Goal: Task Accomplishment & Management: Use online tool/utility

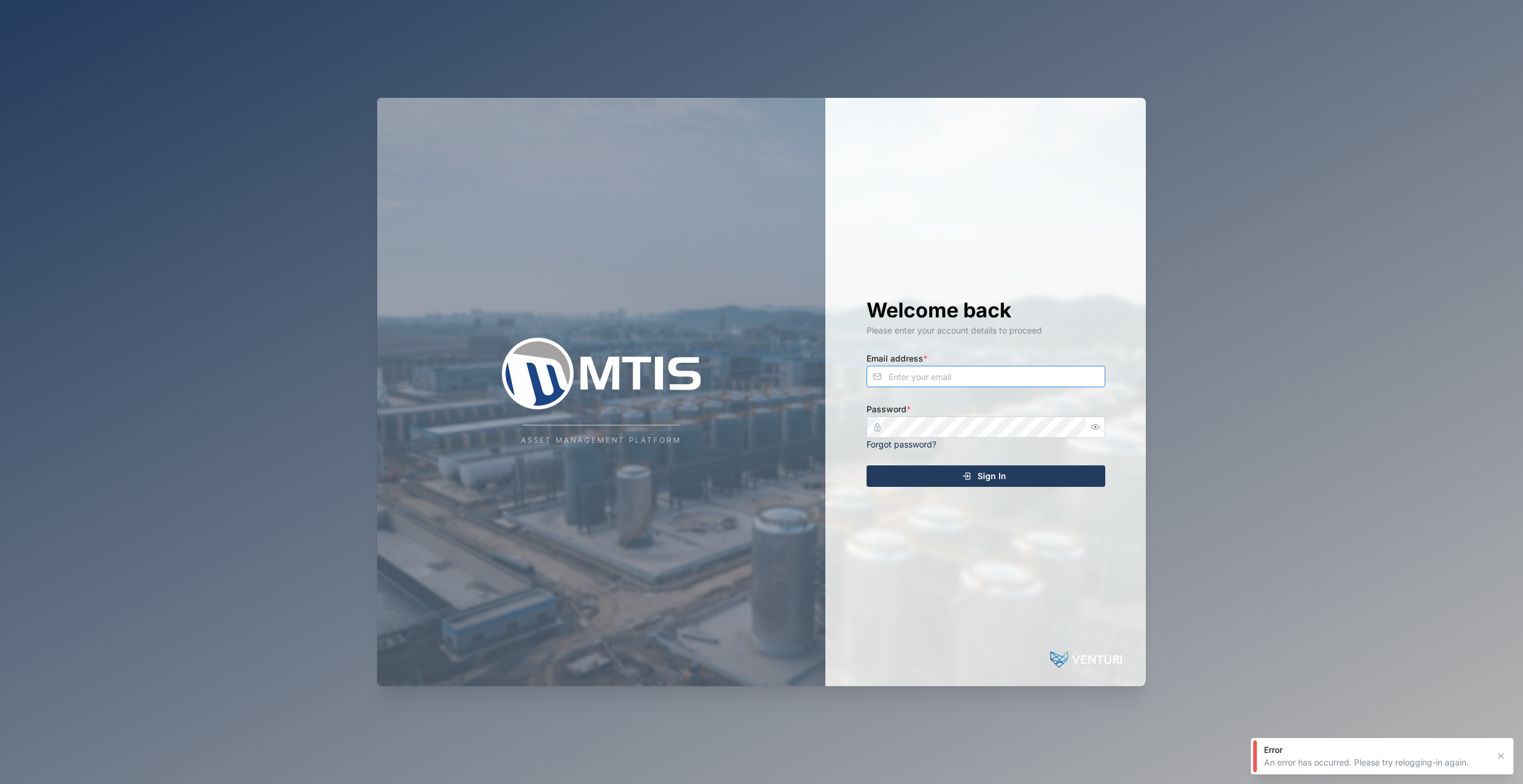
type input "admin@venturi.io"
click at [1004, 479] on span "Sign In" at bounding box center [992, 475] width 29 height 20
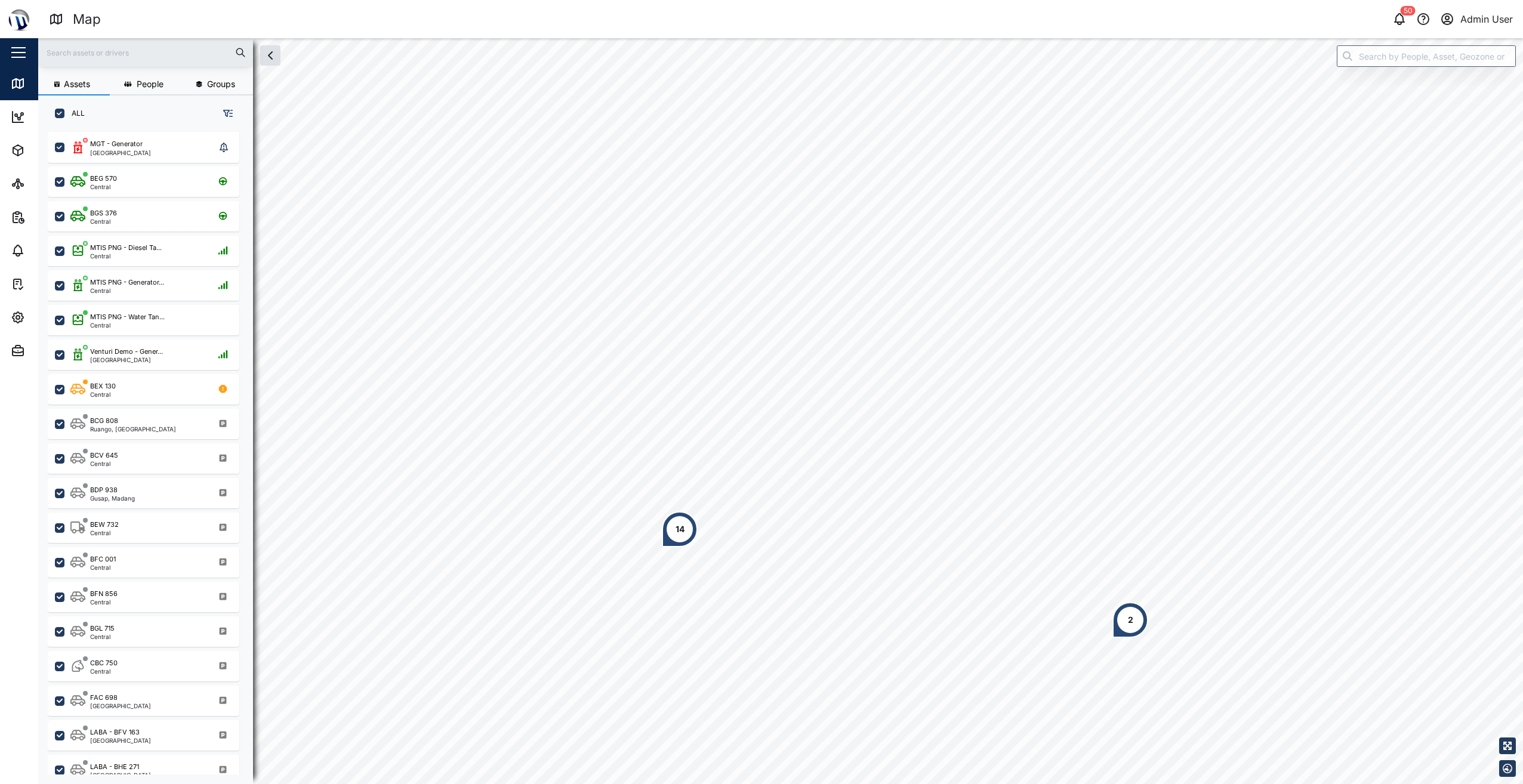
click at [672, 535] on div "14" at bounding box center [679, 529] width 36 height 36
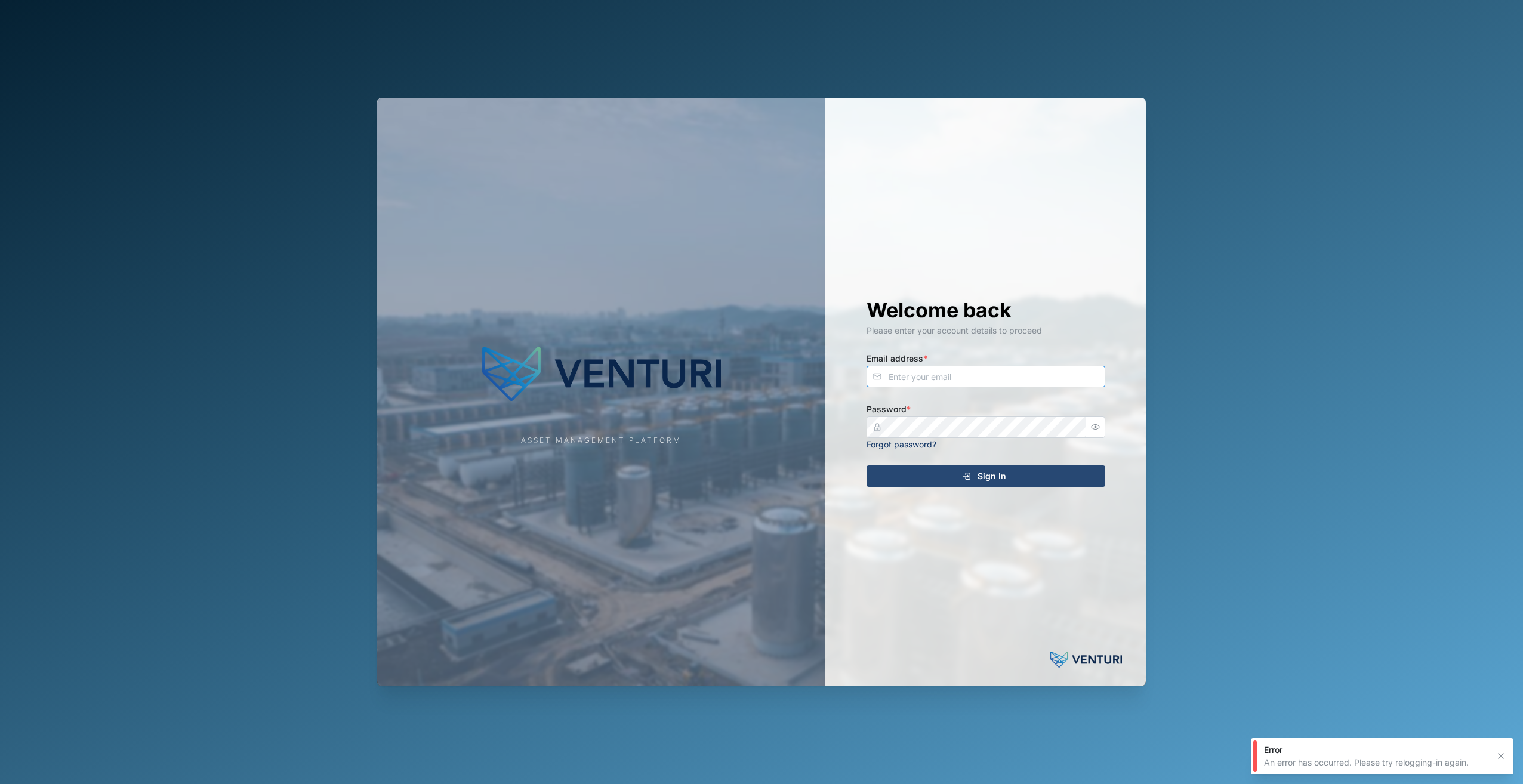
type input "admin@venturi.io"
click at [1018, 478] on div "Sign In" at bounding box center [984, 475] width 220 height 20
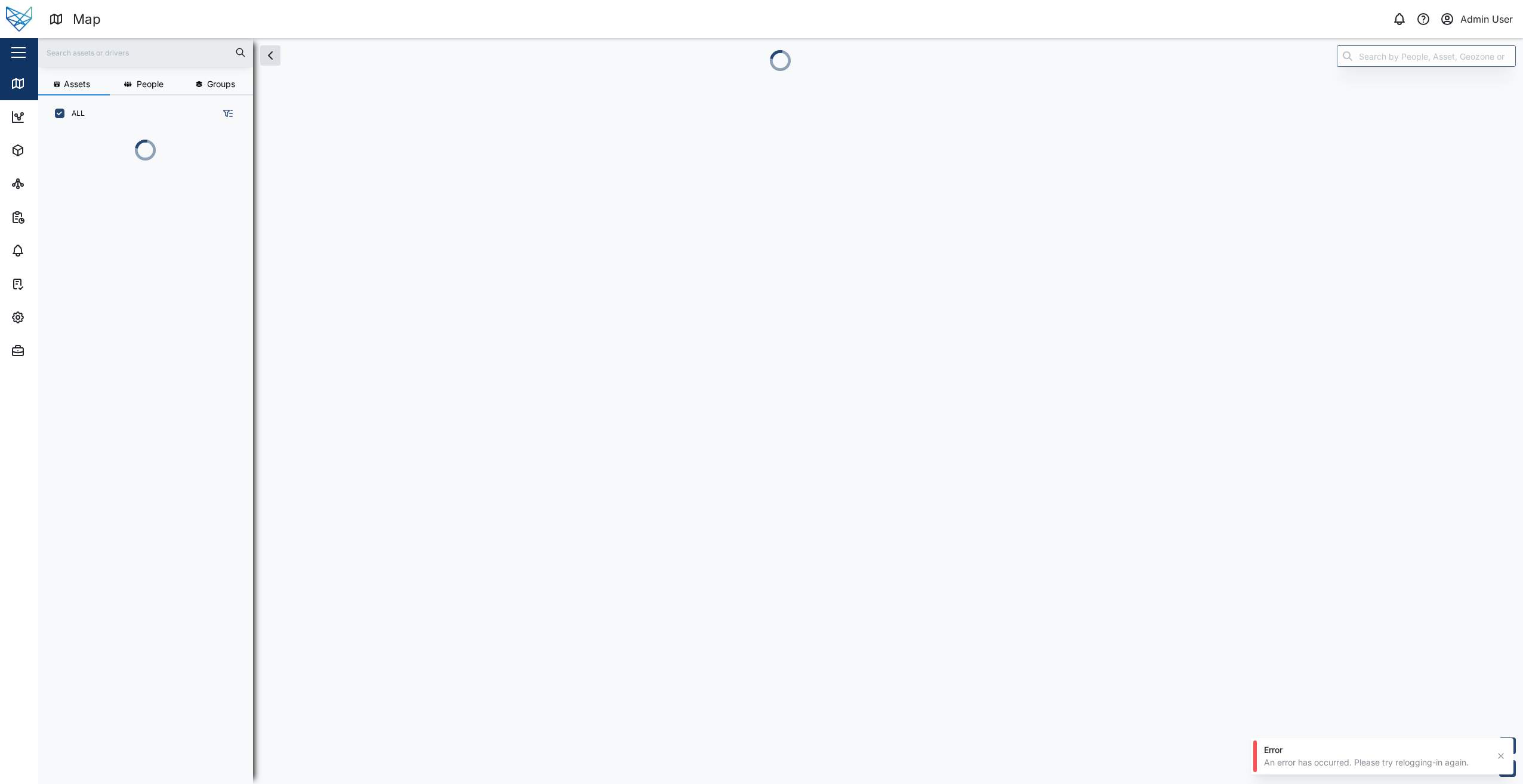
scroll to position [10, 10]
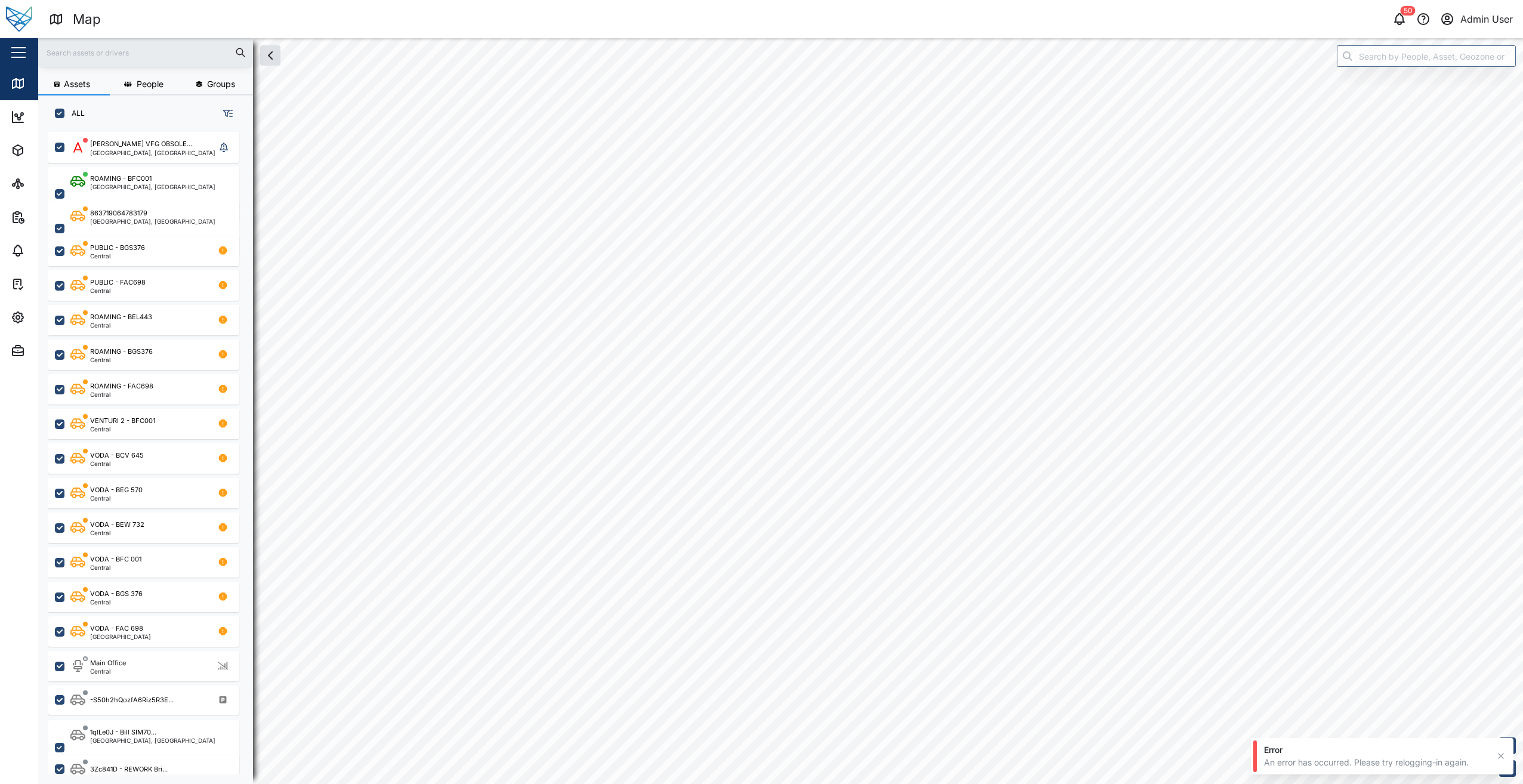
checkbox input "true"
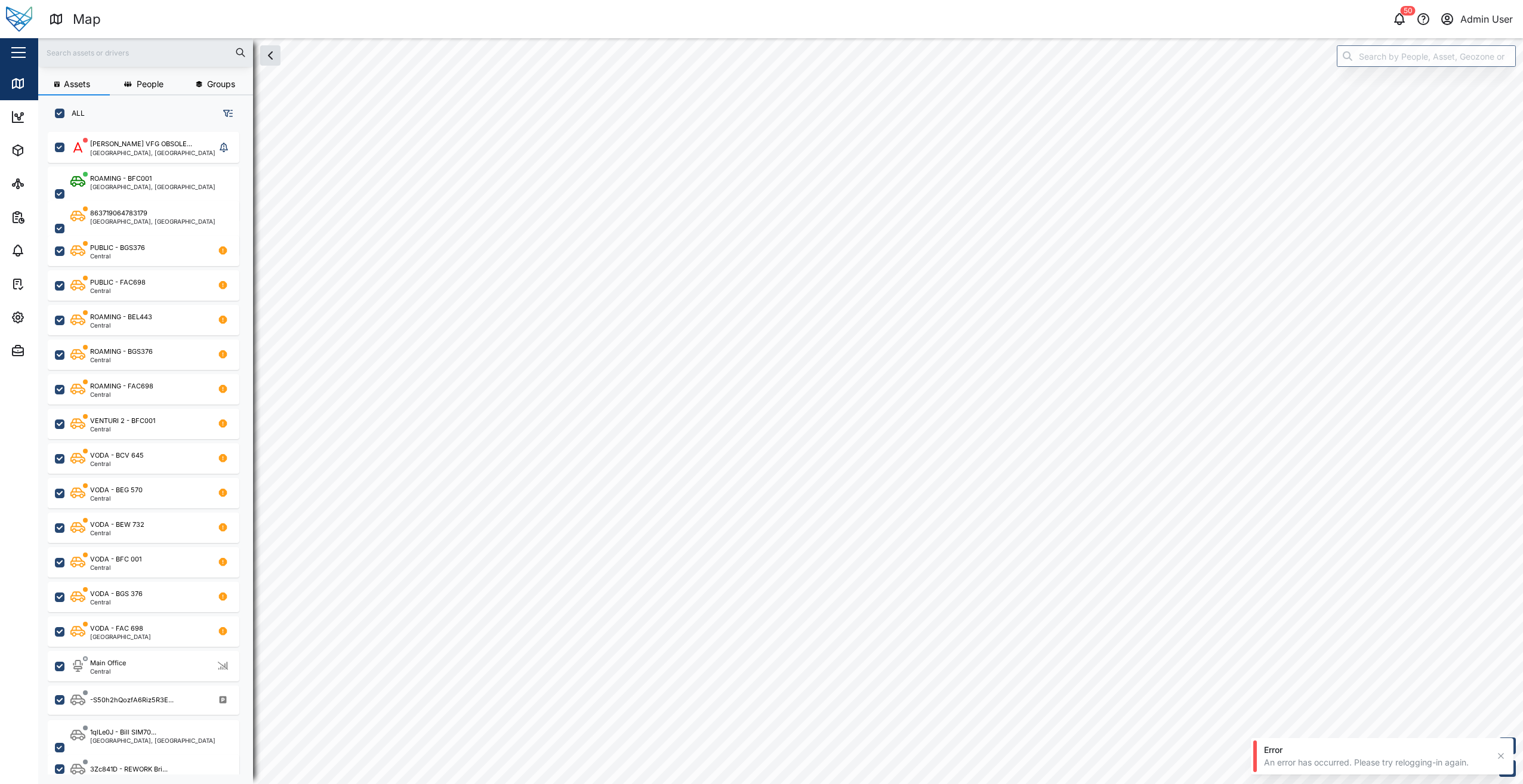
checkbox input "true"
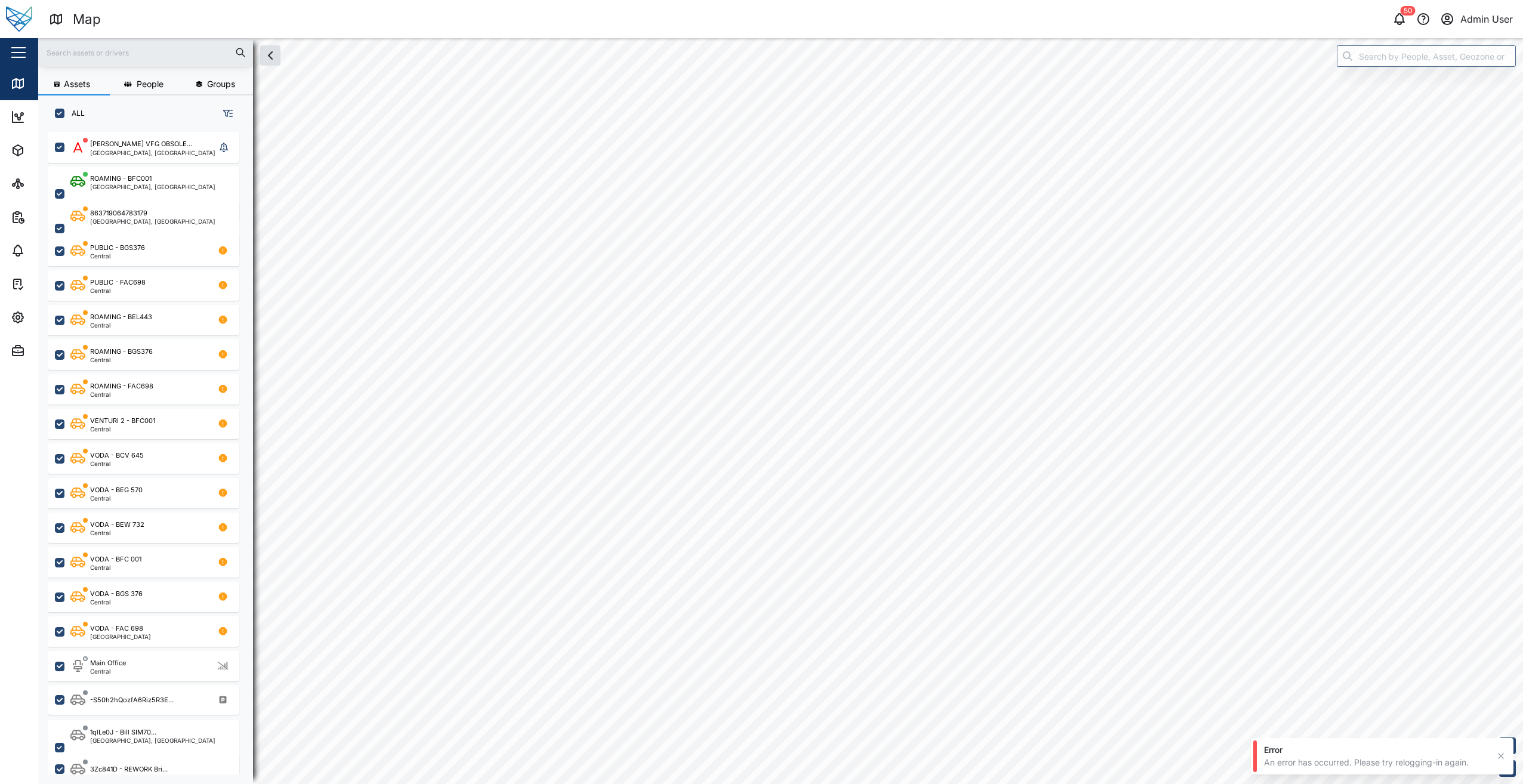
checkbox input "true"
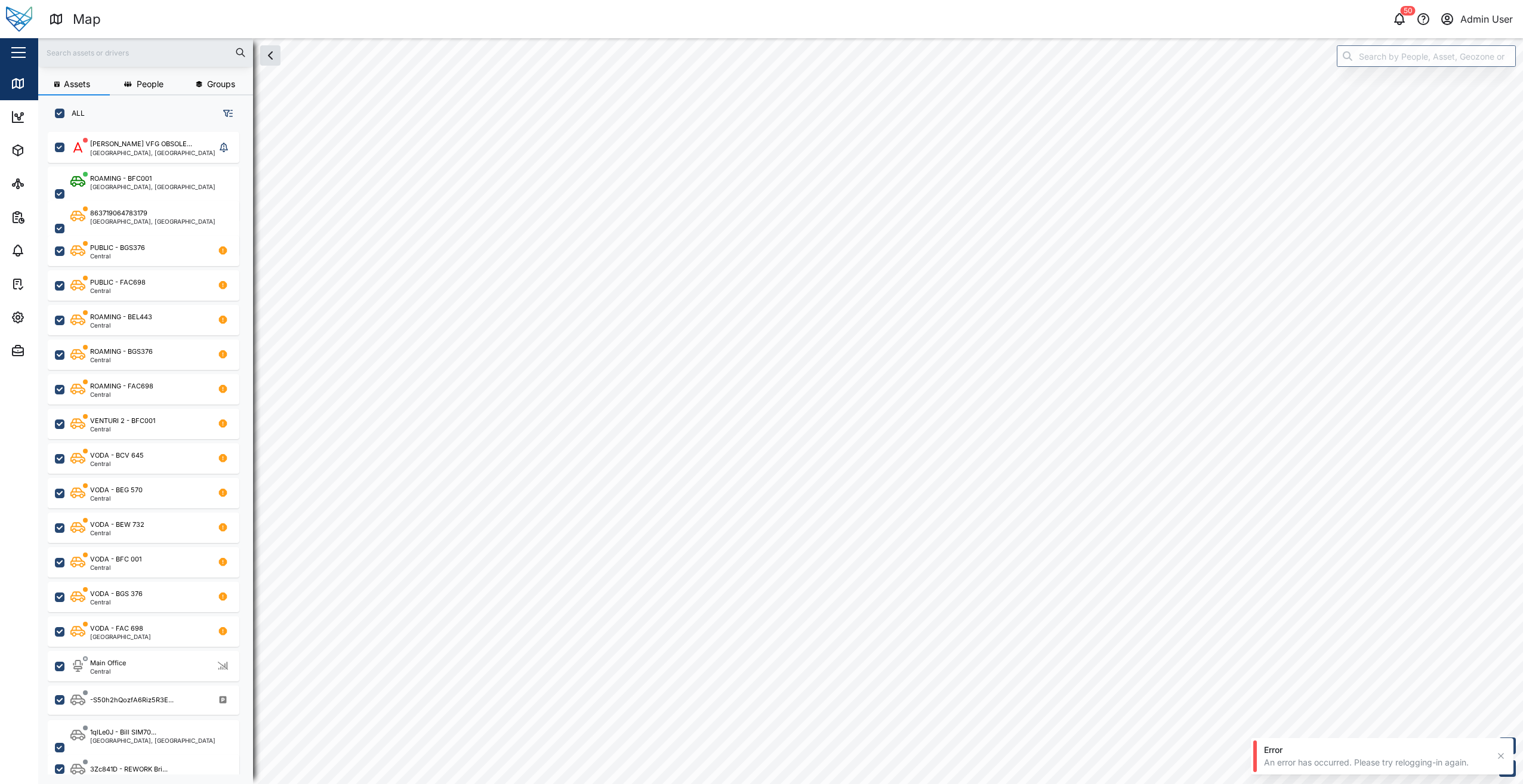
checkbox input "true"
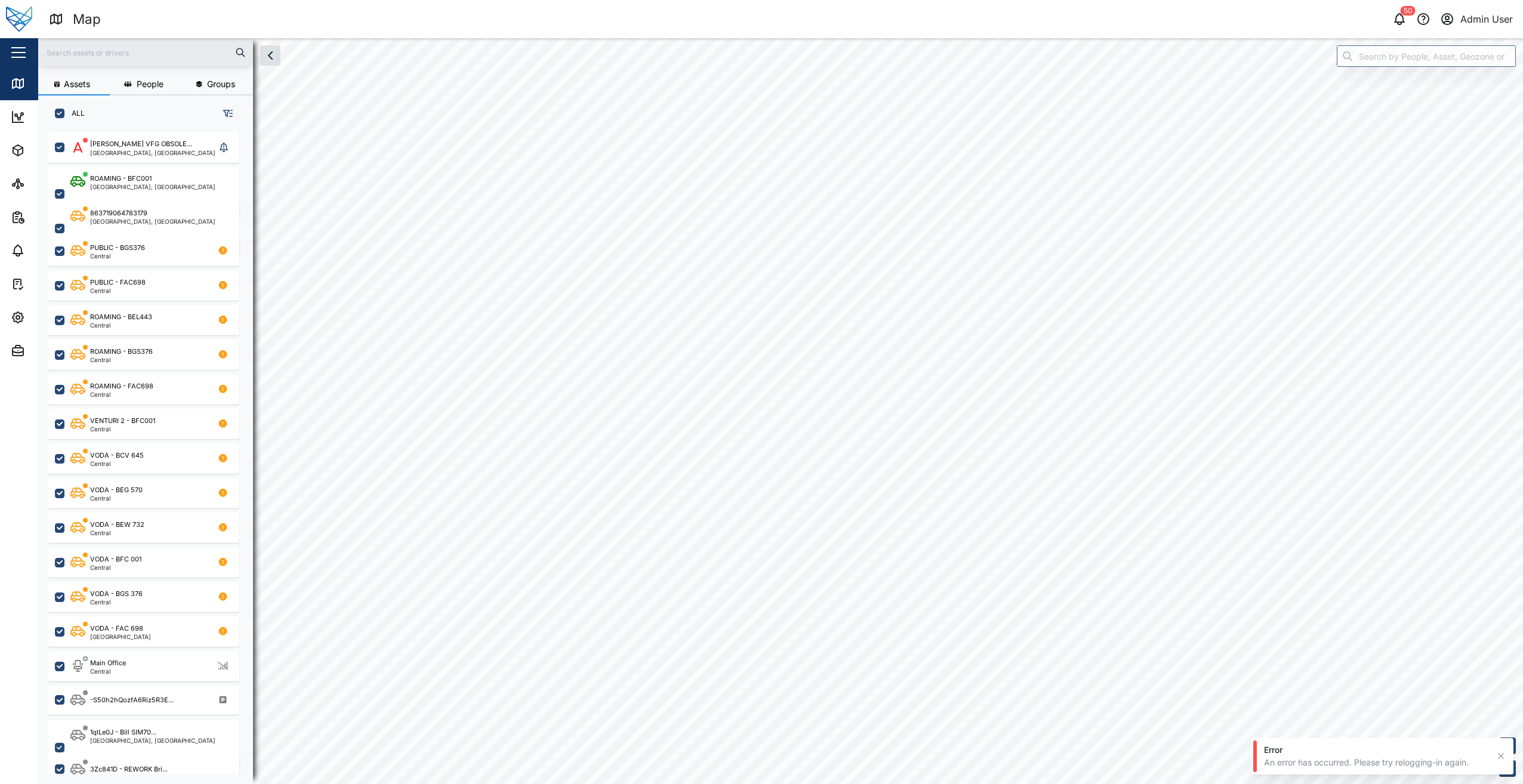
checkbox input "true"
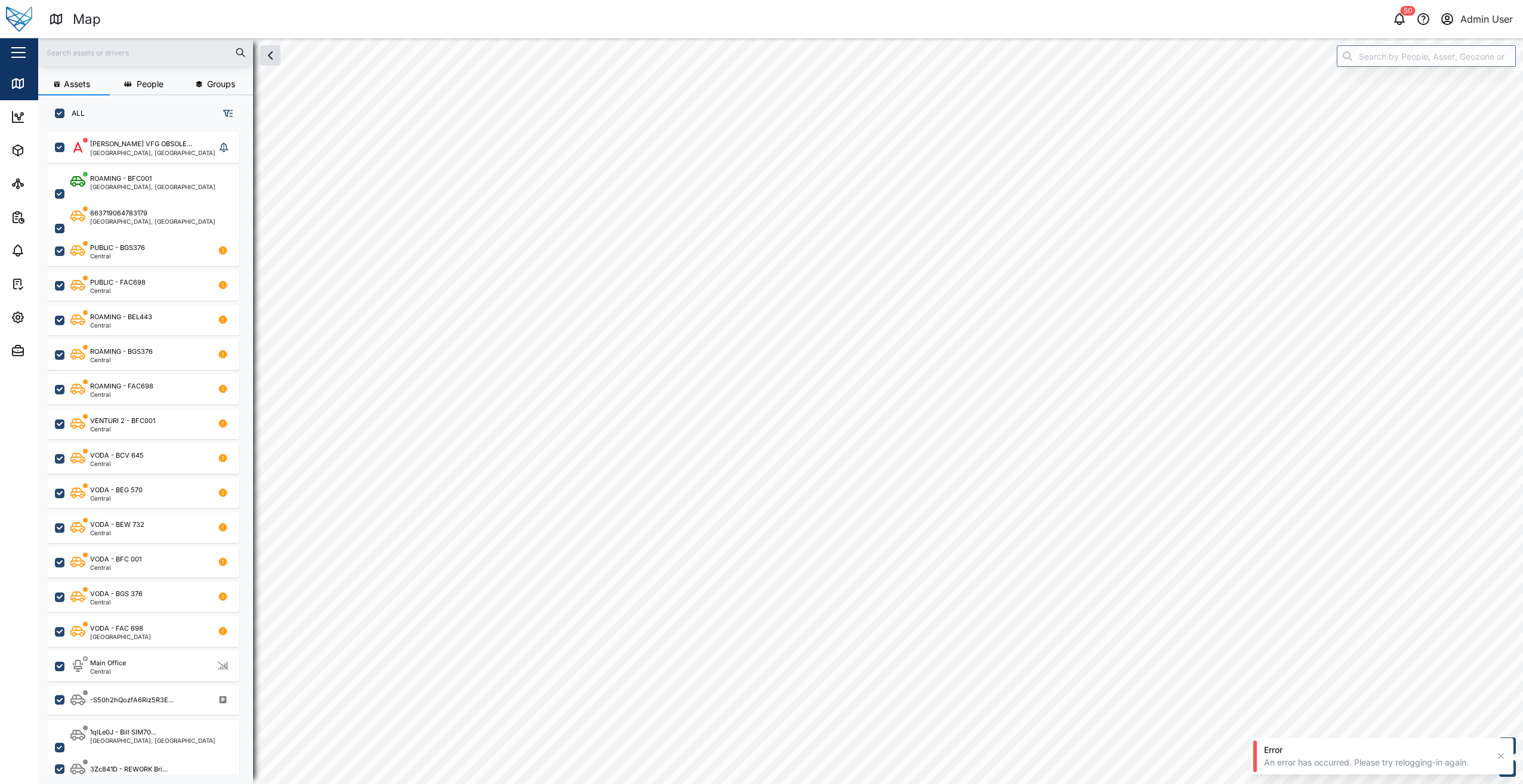
checkbox input "true"
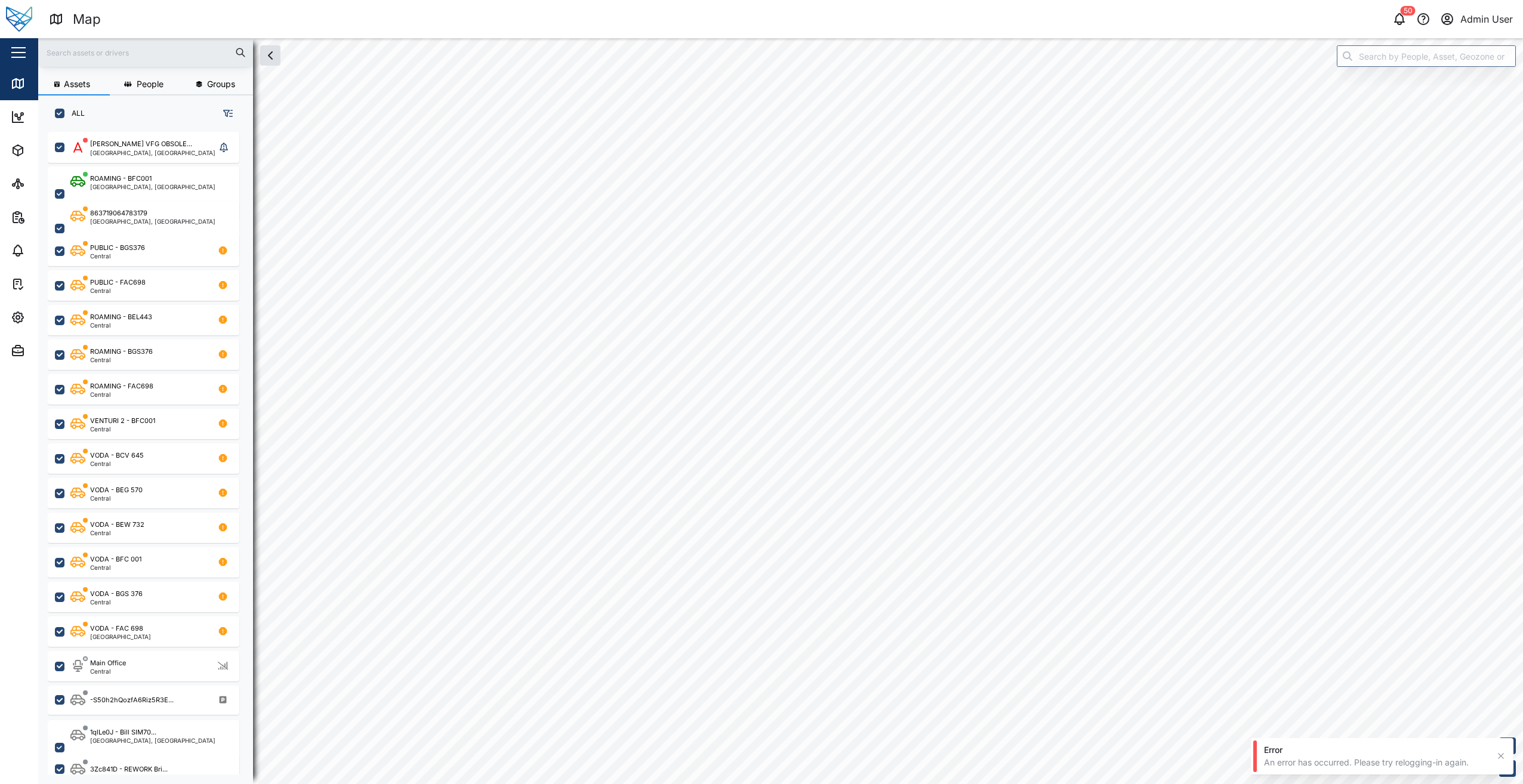
checkbox input "true"
